Goal: Task Accomplishment & Management: Manage account settings

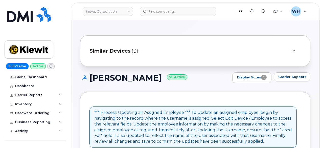
click at [290, 49] on div at bounding box center [294, 51] width 14 height 12
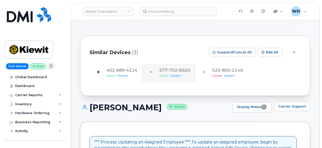
click at [297, 50] on div at bounding box center [294, 52] width 6 height 6
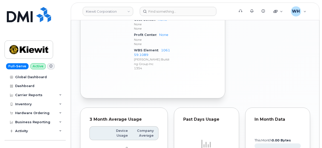
scroll to position [430, 0]
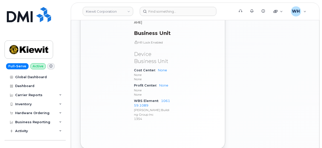
click at [160, 99] on span "WBS Element" at bounding box center [147, 101] width 27 height 4
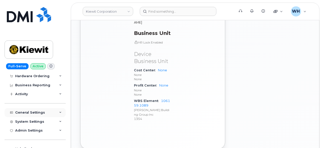
scroll to position [37, 0]
click at [34, 111] on div "General Settings" at bounding box center [30, 113] width 30 height 4
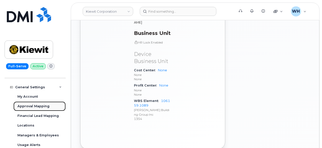
click at [36, 107] on div "Approval Mapping" at bounding box center [33, 106] width 32 height 5
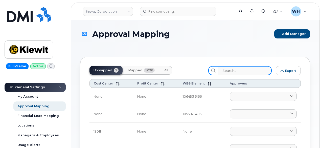
click at [230, 72] on input "search" at bounding box center [245, 70] width 54 height 9
paste input "5777026020"
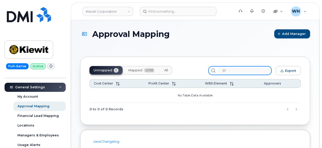
type input "5"
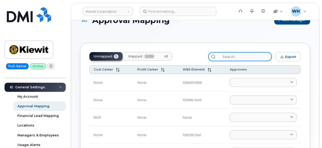
scroll to position [25, 0]
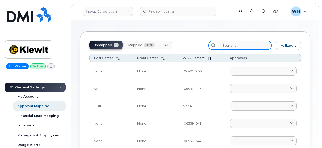
click at [232, 44] on input "search" at bounding box center [245, 45] width 54 height 9
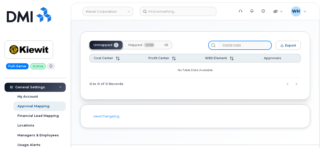
type input "106159.1089"
click at [256, 47] on input "106159.1089" at bounding box center [245, 45] width 54 height 9
click at [227, 45] on input "106159.1089" at bounding box center [245, 45] width 54 height 9
drag, startPoint x: 138, startPoint y: 43, endPoint x: 144, endPoint y: 44, distance: 6.1
click at [138, 43] on span "Mapped" at bounding box center [135, 45] width 14 height 4
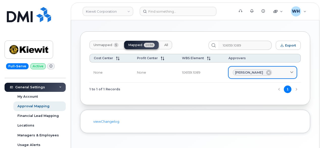
click at [248, 72] on span "[PERSON_NAME]" at bounding box center [249, 72] width 28 height 5
drag, startPoint x: 236, startPoint y: 72, endPoint x: 240, endPoint y: 72, distance: 4.6
click at [240, 72] on span "[PERSON_NAME]" at bounding box center [249, 72] width 28 height 5
click at [245, 71] on span "[PERSON_NAME]" at bounding box center [249, 72] width 28 height 5
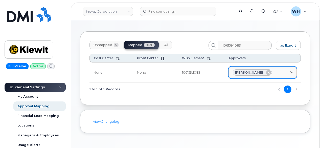
click at [245, 71] on span "[PERSON_NAME]" at bounding box center [249, 72] width 28 height 5
click at [292, 71] on icon at bounding box center [292, 72] width 3 height 3
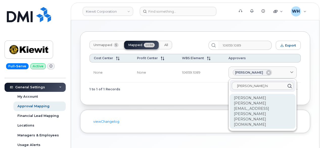
click at [257, 100] on div "[PERSON_NAME] [PERSON_NAME][EMAIL_ADDRESS][PERSON_NAME][PERSON_NAME][DOMAIN_NAM…" at bounding box center [263, 111] width 66 height 35
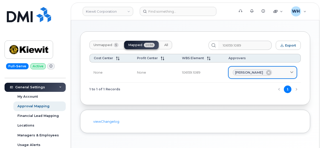
drag, startPoint x: 284, startPoint y: 72, endPoint x: 287, endPoint y: 71, distance: 3.2
click at [286, 72] on div "[PERSON_NAME]" at bounding box center [263, 72] width 60 height 7
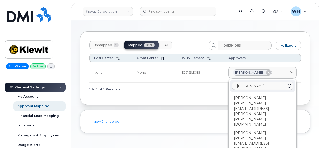
drag, startPoint x: 260, startPoint y: 118, endPoint x: 271, endPoint y: 114, distance: 11.8
click at [271, 129] on div "[PERSON_NAME] [PERSON_NAME][EMAIL_ADDRESS][PERSON_NAME][PERSON_NAME][DOMAIN_NAM…" at bounding box center [263, 146] width 66 height 35
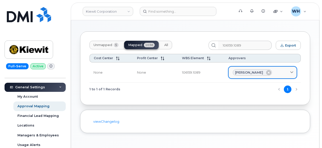
click at [287, 71] on div "[PERSON_NAME]" at bounding box center [263, 72] width 60 height 7
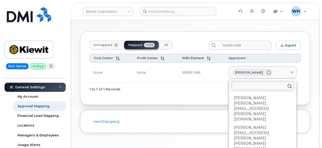
click at [272, 85] on input "text" at bounding box center [263, 86] width 62 height 8
type input "[PERSON_NAME]."
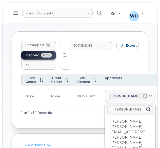
click at [54, 118] on div "1 to 1 of 1 Records 1" at bounding box center [79, 112] width 117 height 13
